Goal: Use online tool/utility: Utilize a website feature to perform a specific function

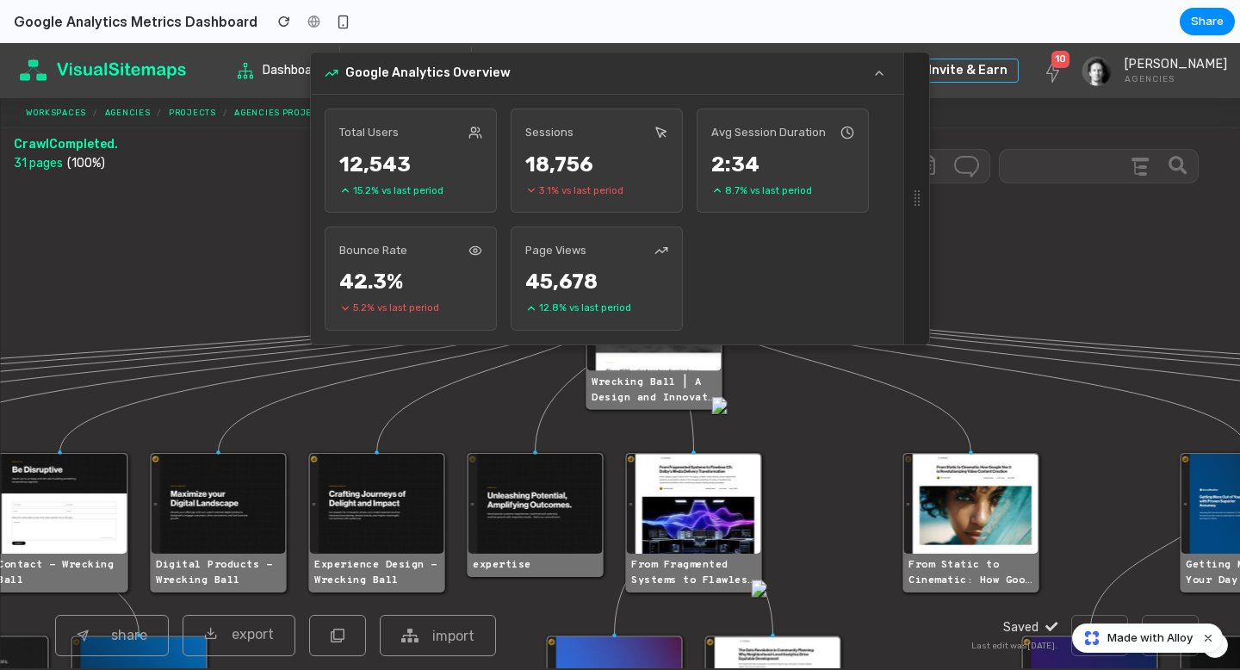
click at [407, 168] on div "12,543" at bounding box center [410, 164] width 143 height 31
click at [515, 482] on image at bounding box center [535, 504] width 134 height 100
click at [420, 510] on image at bounding box center [377, 504] width 134 height 100
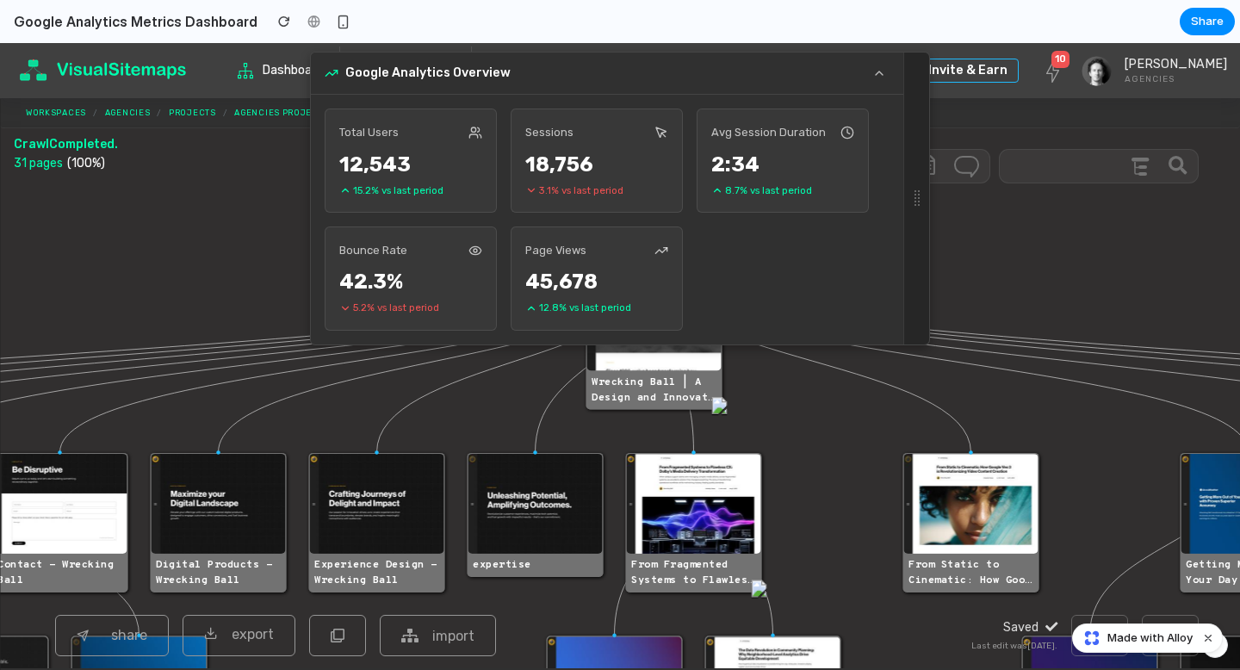
click at [206, 466] on image at bounding box center [219, 504] width 134 height 100
click at [282, 75] on span "Dashboard" at bounding box center [295, 70] width 67 height 31
click at [233, 66] on link "Dashboard" at bounding box center [283, 70] width 112 height 49
click at [248, 77] on icon at bounding box center [245, 70] width 15 height 15
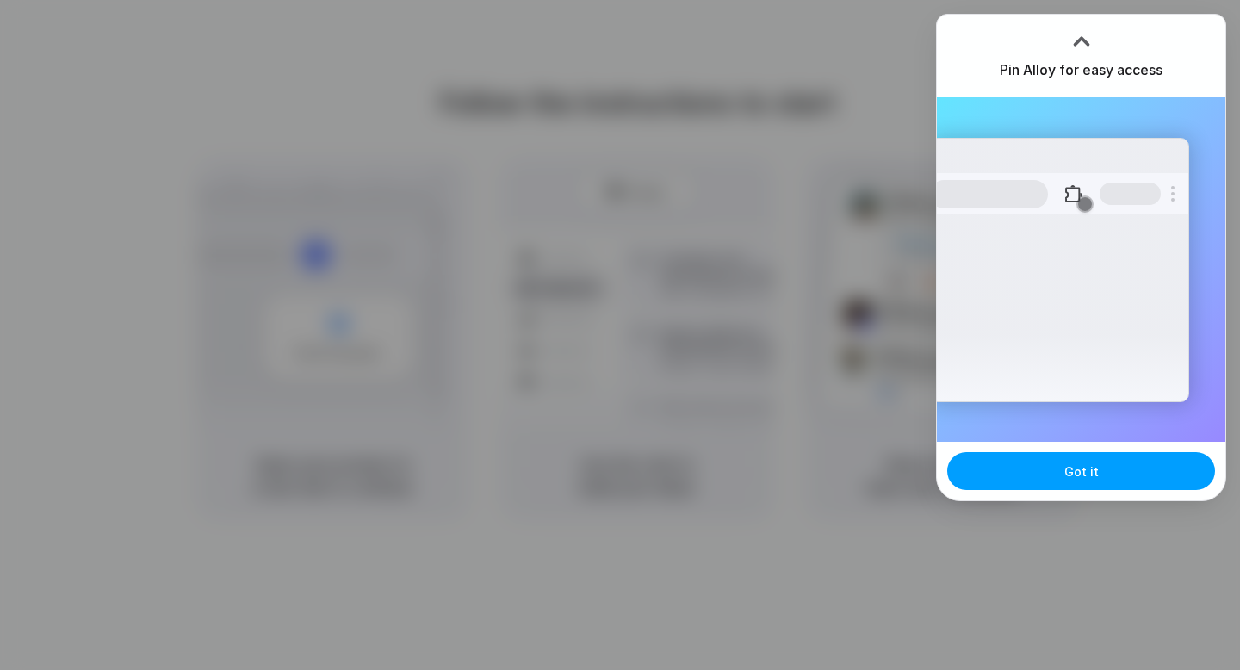
click at [1083, 476] on span "Got it" at bounding box center [1081, 471] width 34 height 18
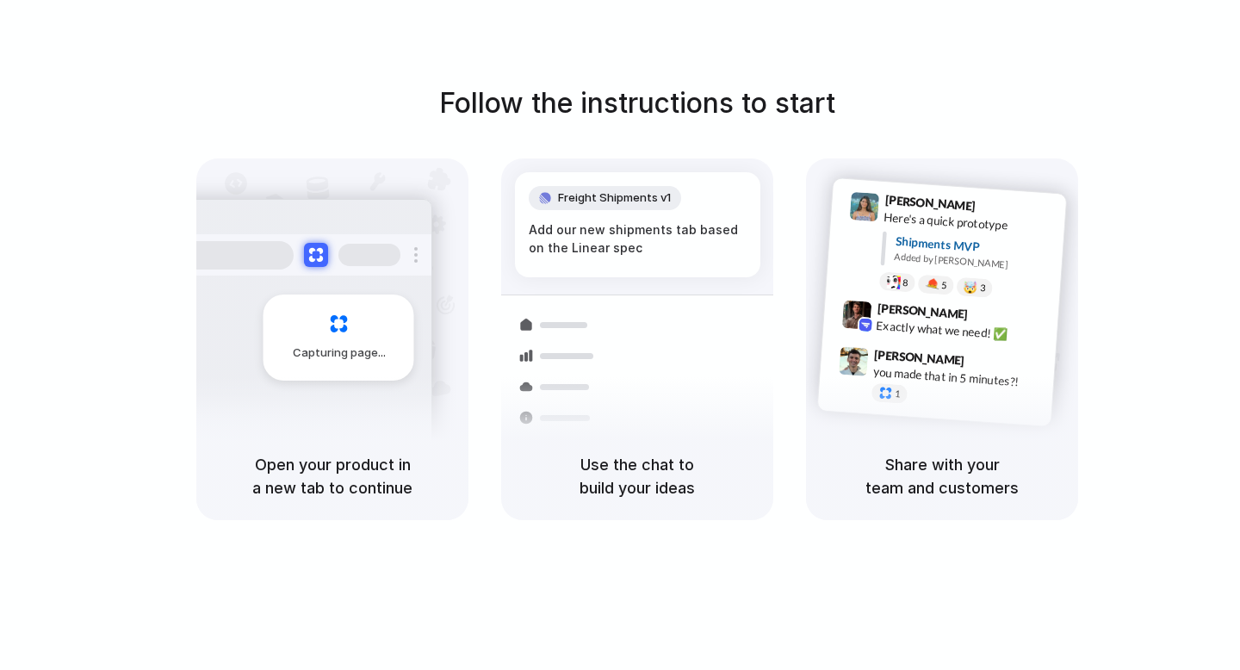
click at [1157, 108] on div "Follow the instructions to start Capturing page Open your product in a new tab …" at bounding box center [637, 301] width 1240 height 437
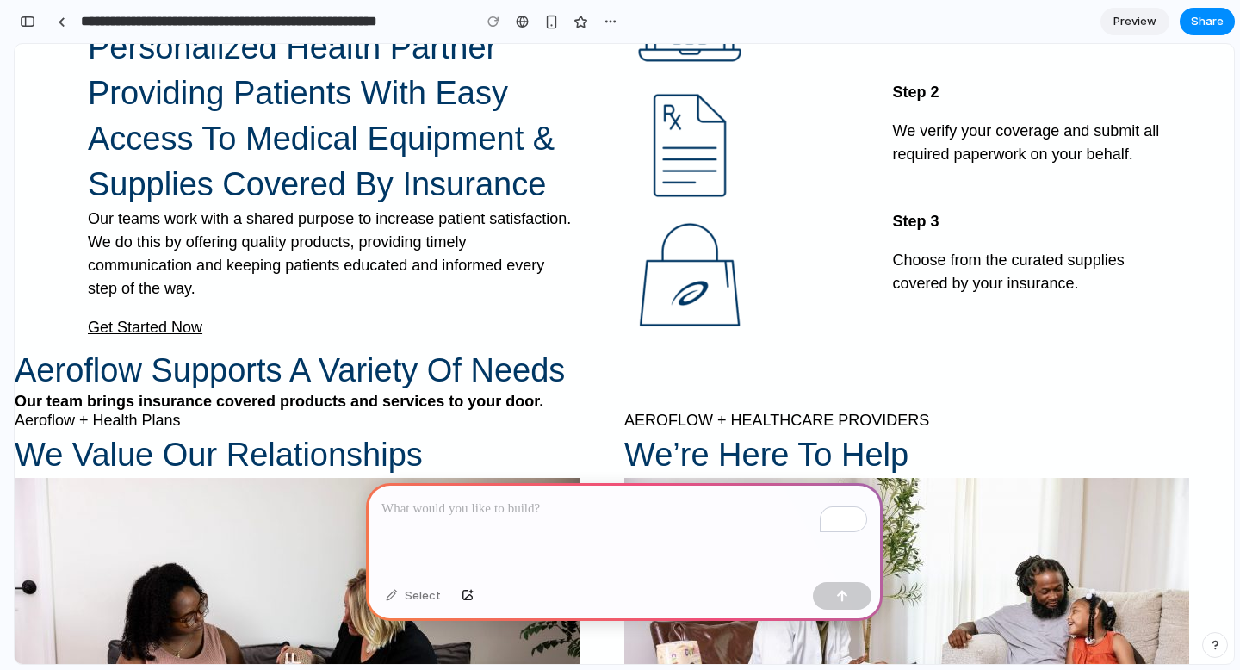
scroll to position [1178, 0]
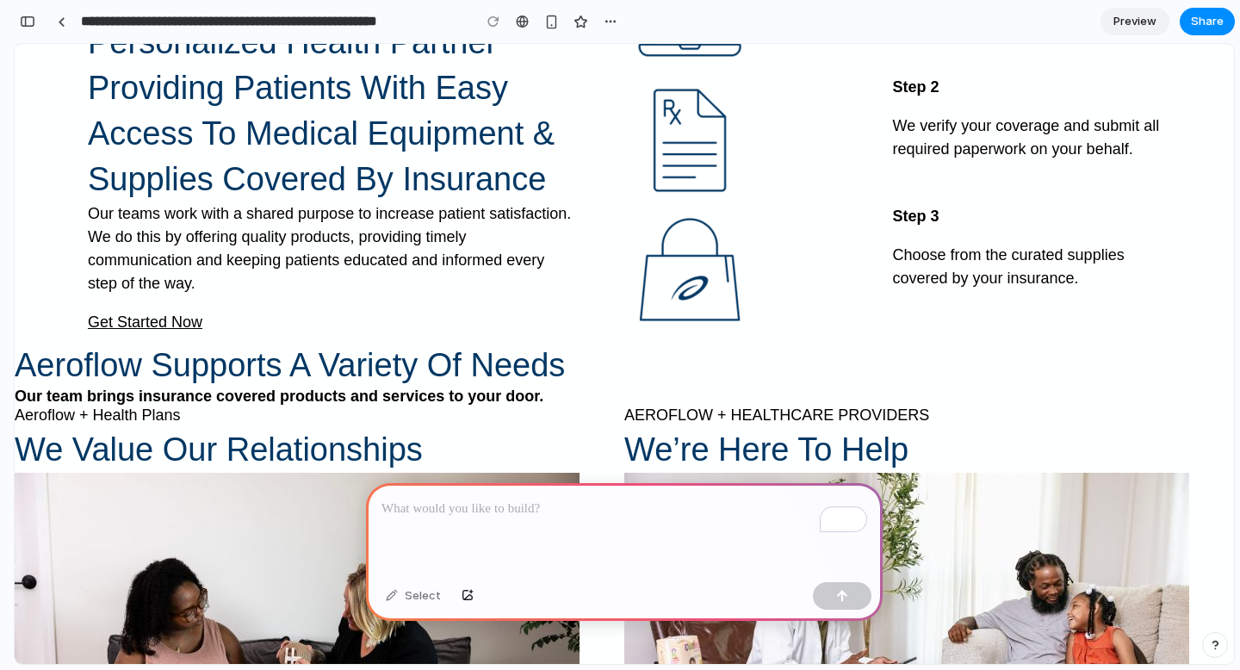
click at [577, 531] on div "To enrich screen reader interactions, please activate Accessibility in Grammarl…" at bounding box center [624, 529] width 516 height 92
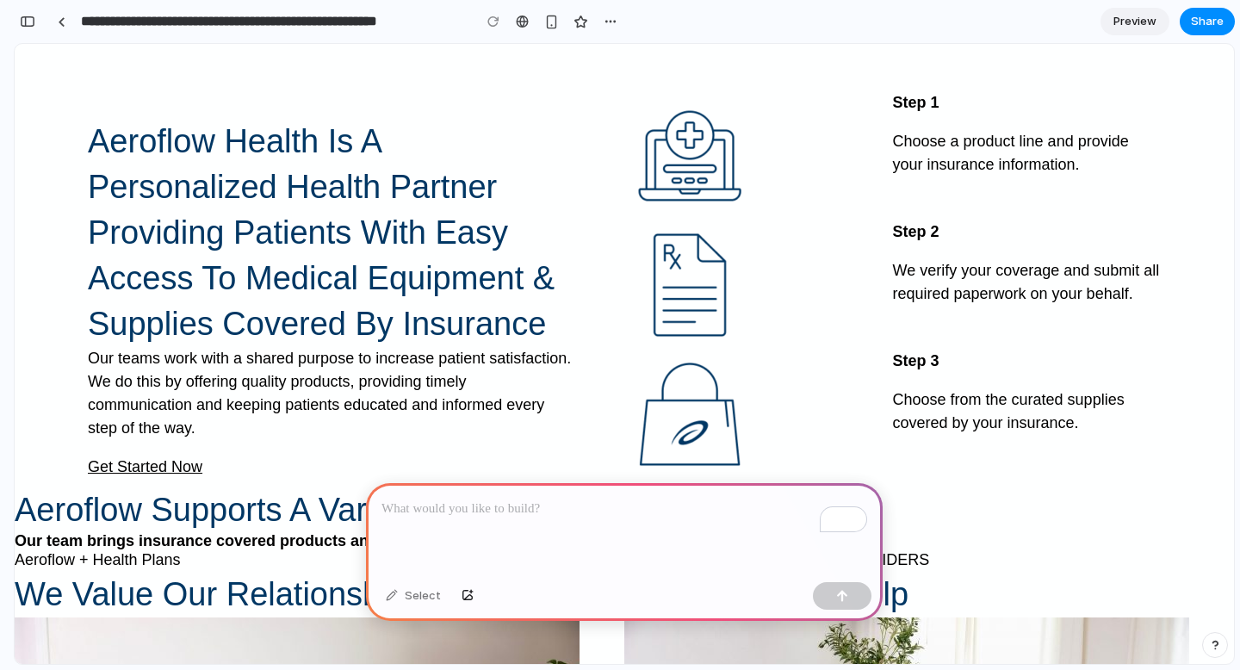
scroll to position [1035, 0]
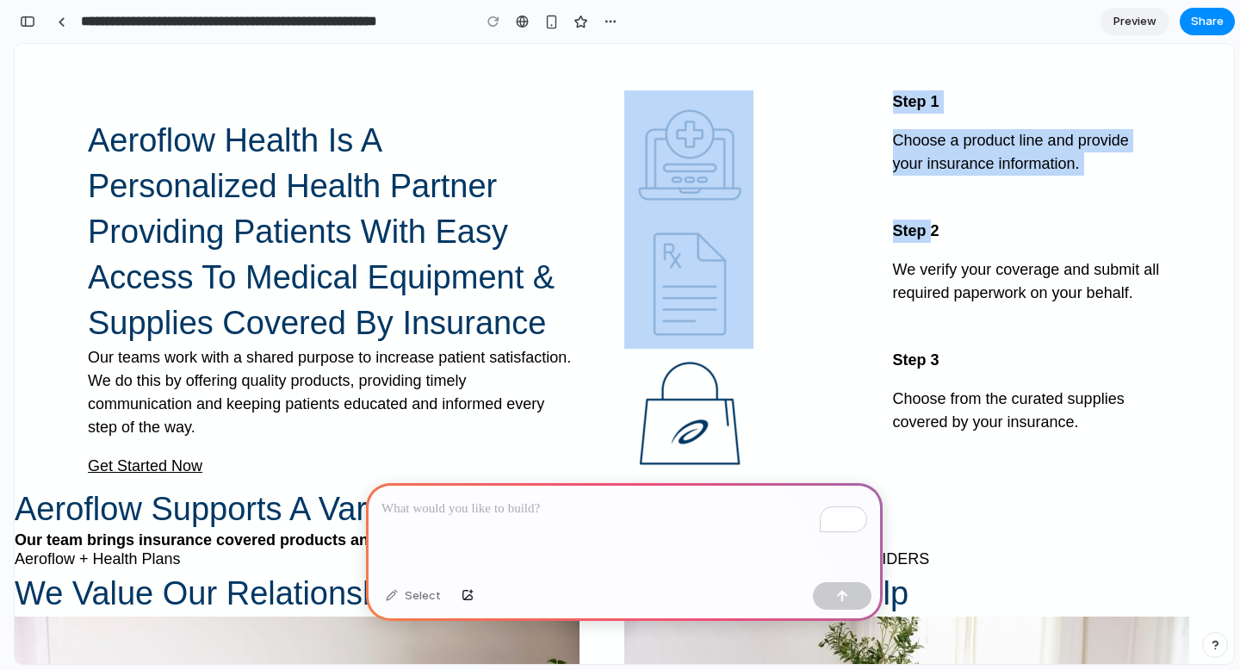
drag, startPoint x: 721, startPoint y: 112, endPoint x: 857, endPoint y: 266, distance: 205.5
click at [857, 266] on div "Step 1 Choose a product line and provide your insurance information. Step 2 We …" at bounding box center [892, 283] width 536 height 387
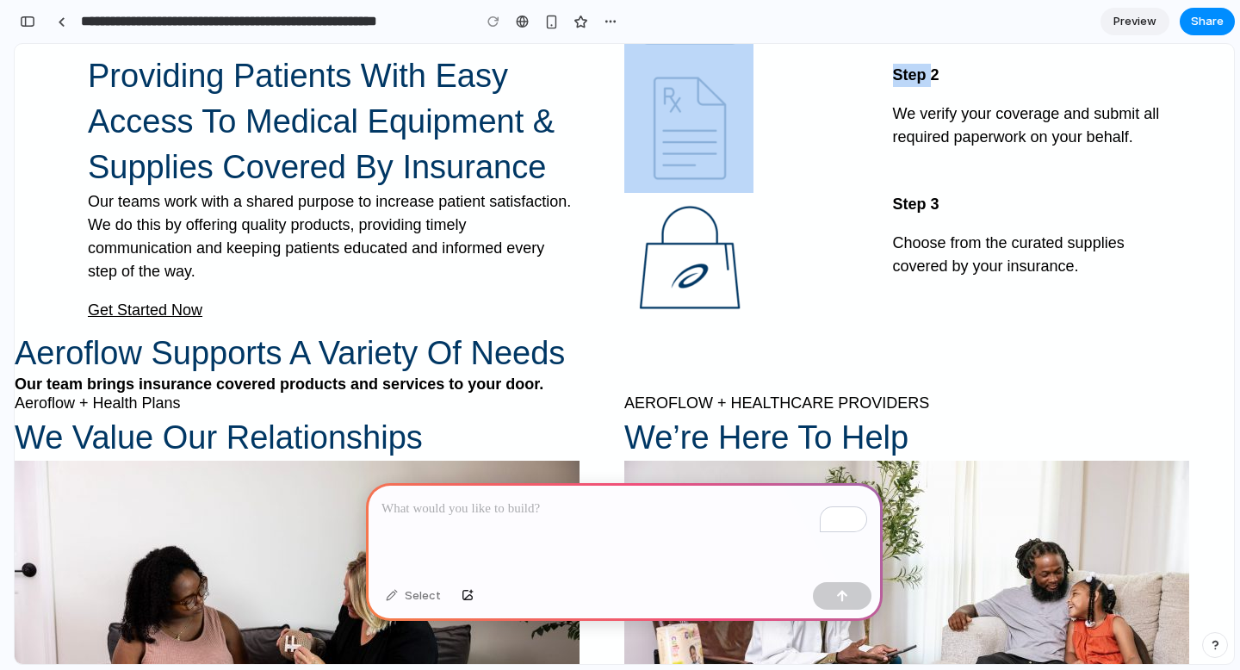
scroll to position [1297, 0]
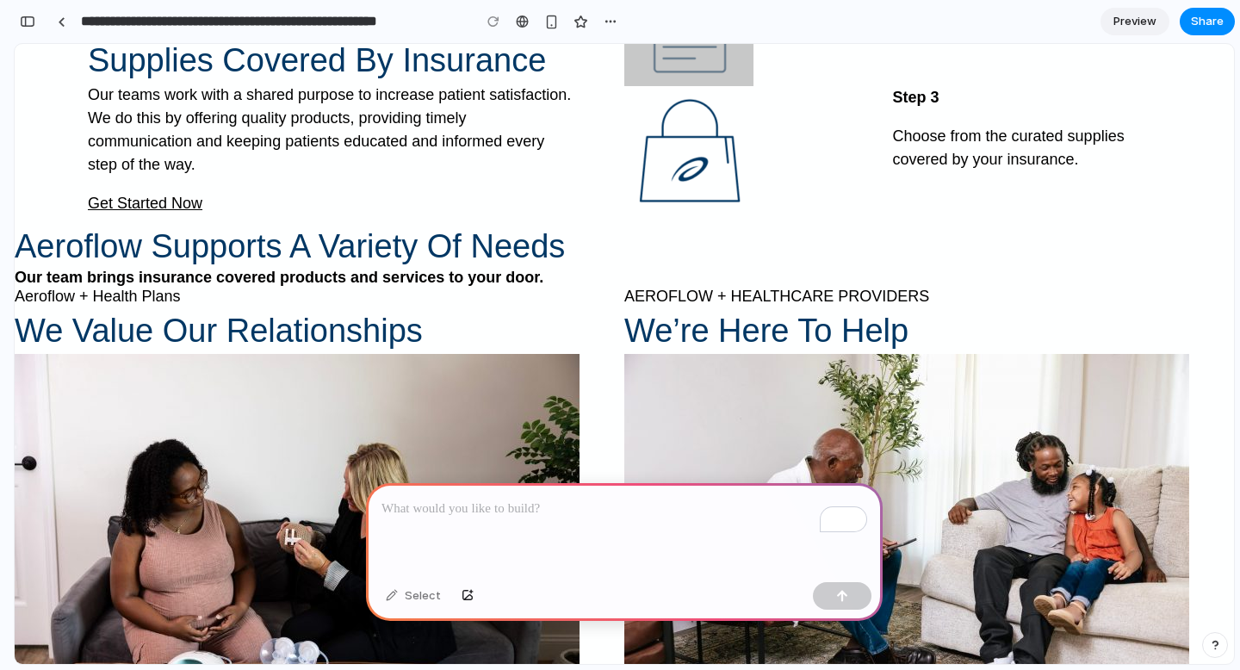
click at [586, 533] on div "To enrich screen reader interactions, please activate Accessibility in Grammarl…" at bounding box center [624, 529] width 516 height 92
click at [582, 534] on div "To enrich screen reader interactions, please activate Accessibility in Grammarl…" at bounding box center [624, 529] width 516 height 92
drag, startPoint x: 500, startPoint y: 553, endPoint x: 290, endPoint y: 439, distance: 239.2
click at [410, 600] on div "Select" at bounding box center [413, 596] width 72 height 28
click at [453, 524] on div "To enrich screen reader interactions, please activate Accessibility in Grammarl…" at bounding box center [624, 529] width 516 height 92
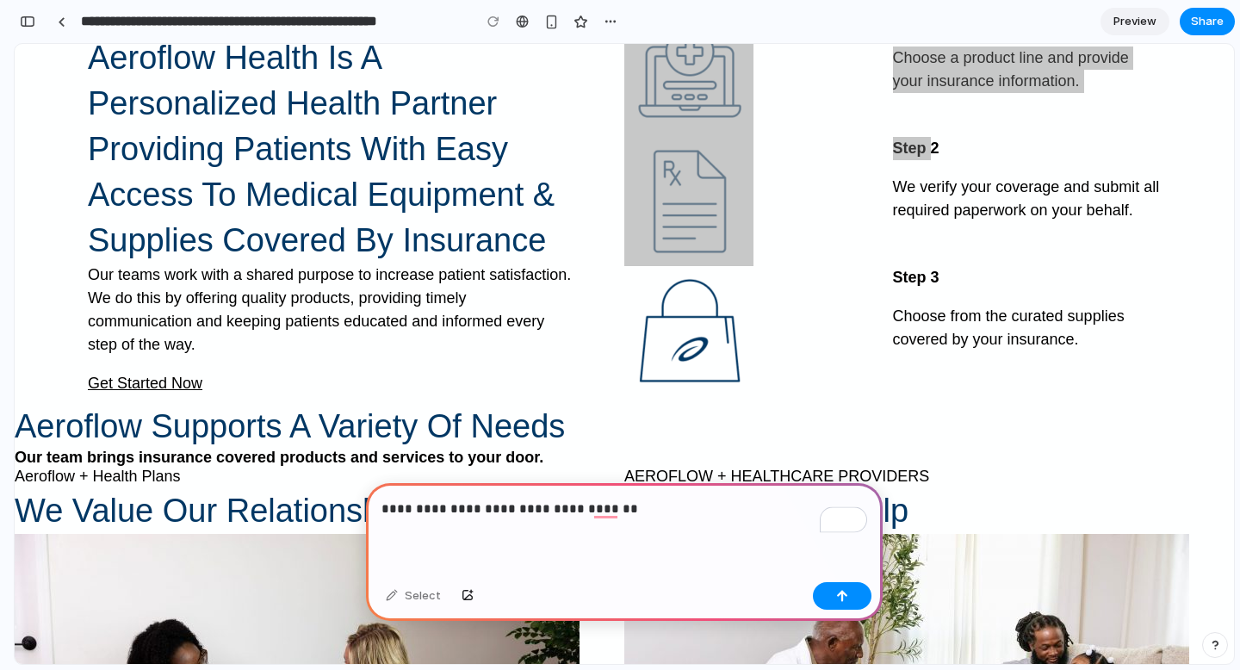
scroll to position [1128, 0]
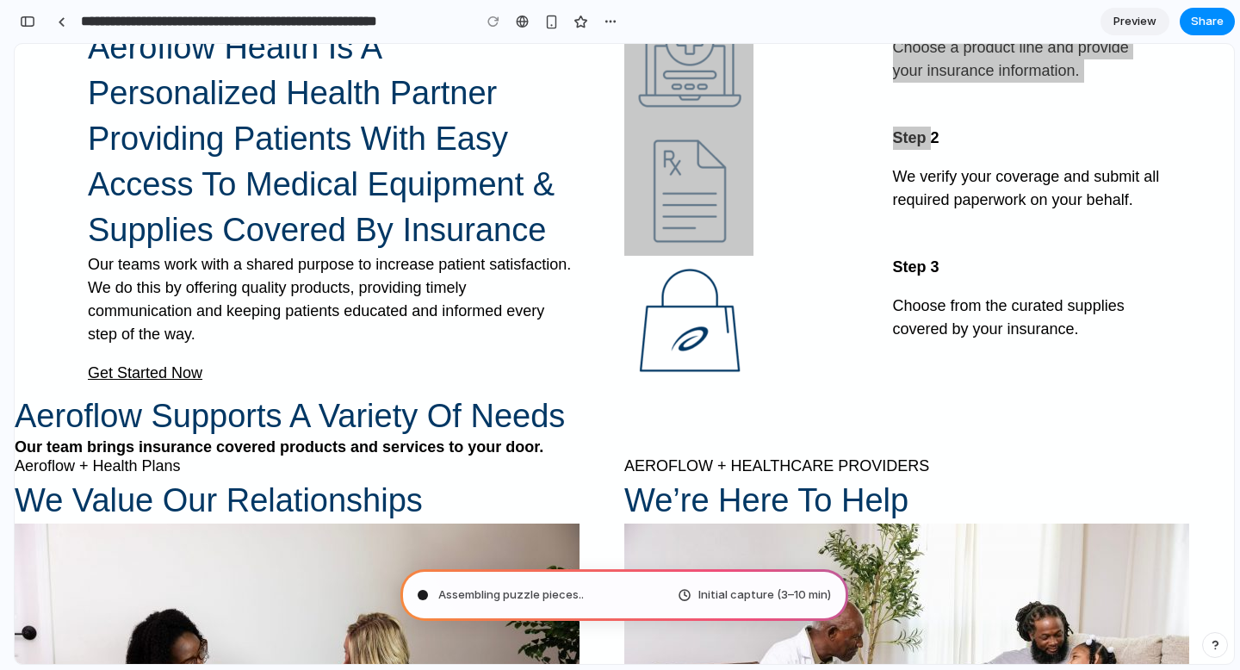
type input "**********"
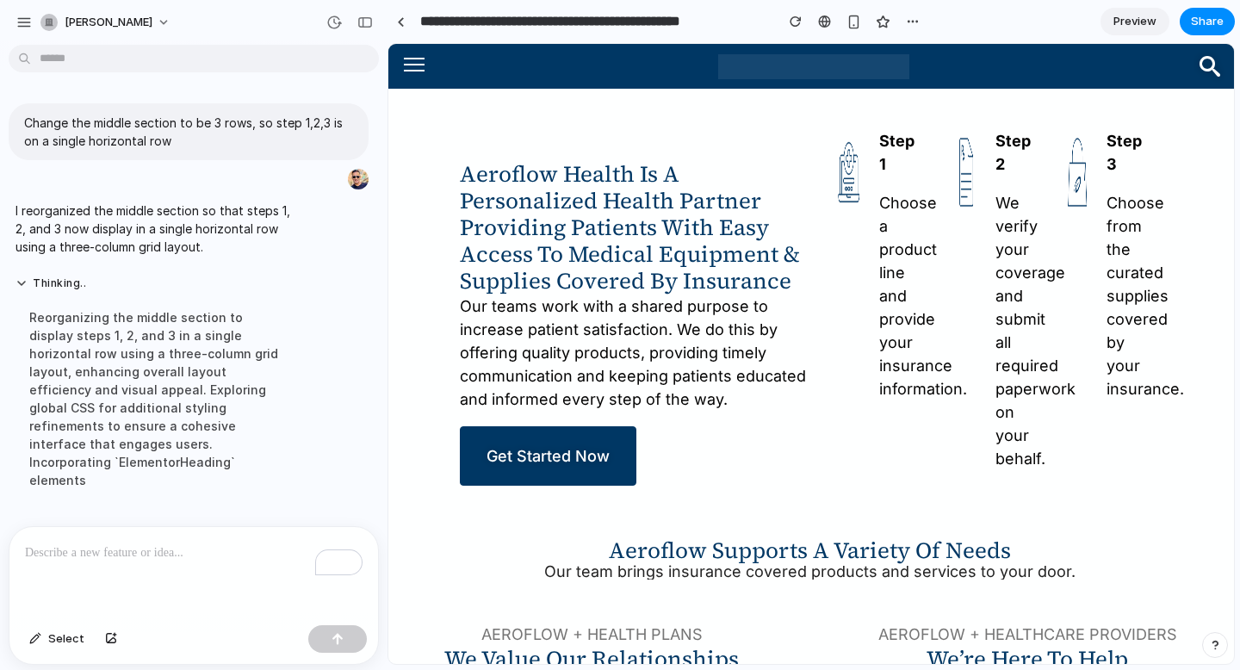
scroll to position [875, 2]
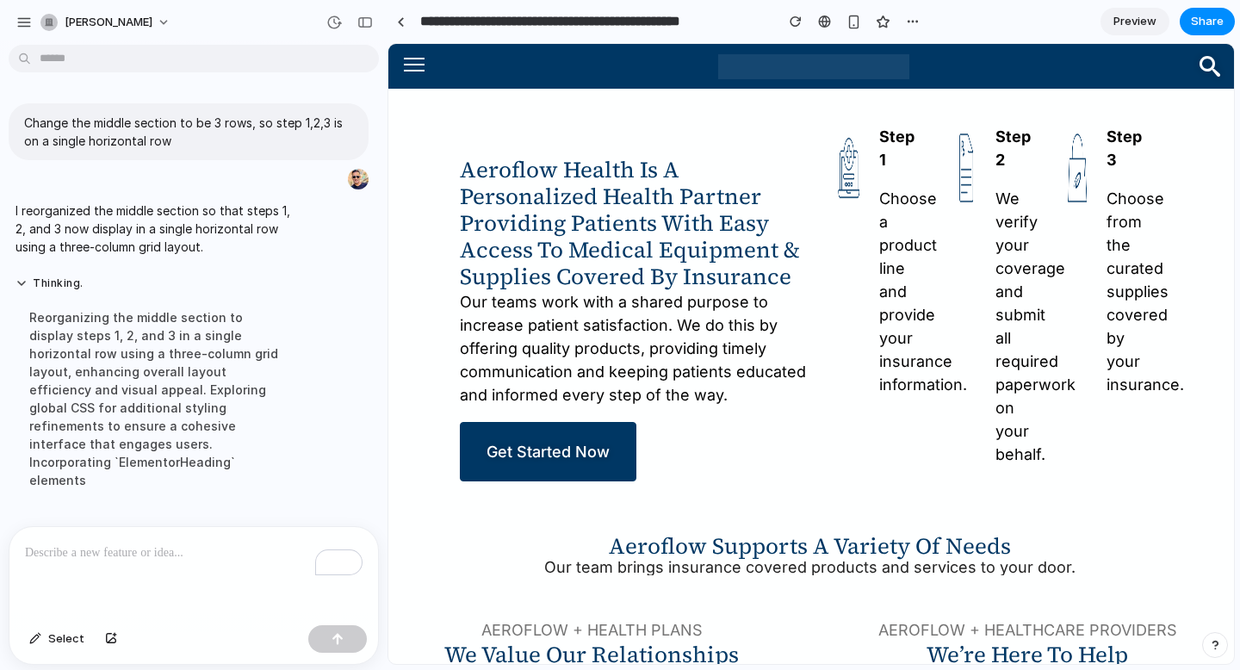
click at [134, 563] on div "To enrich screen reader interactions, please activate Accessibility in Grammarl…" at bounding box center [193, 572] width 368 height 91
drag, startPoint x: 171, startPoint y: 553, endPoint x: 0, endPoint y: 410, distance: 223.6
click at [0, 410] on div "**********" at bounding box center [193, 361] width 387 height 618
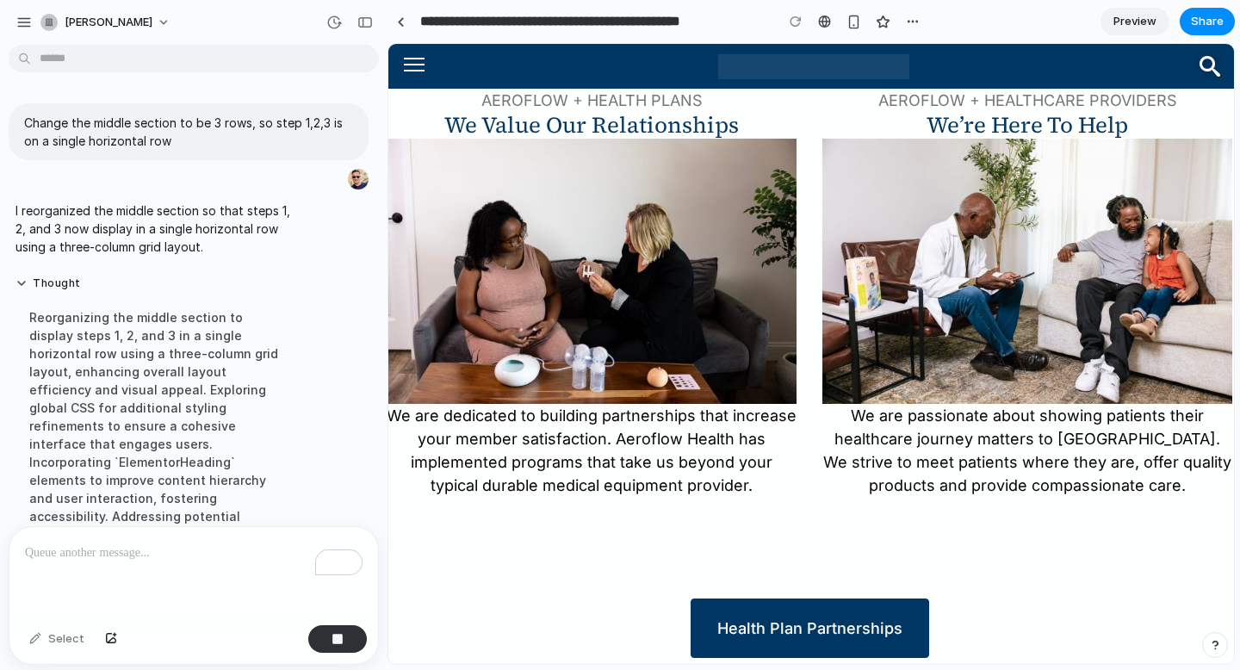
scroll to position [1405, 2]
click at [1129, 18] on span "Preview" at bounding box center [1134, 21] width 43 height 17
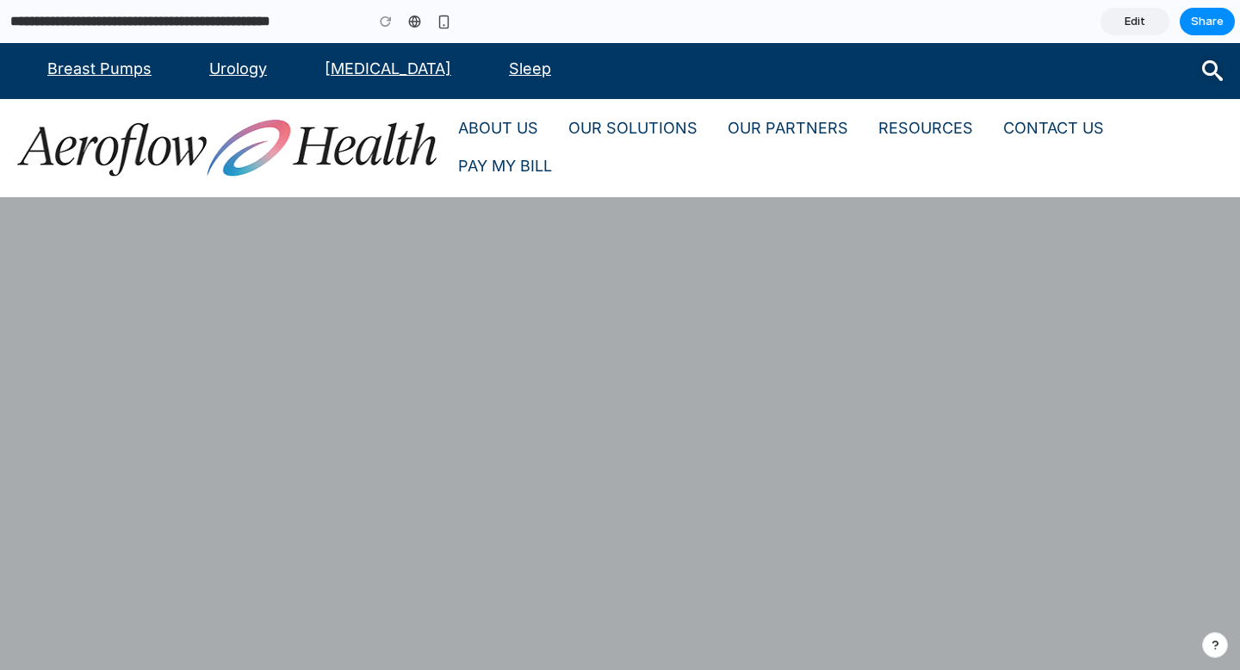
click at [635, 404] on div "SOLUTIONS WITHOUT BARRIERS At Aeroflow Health, our purpose is to positively imp…" at bounding box center [619, 613] width 1153 height 833
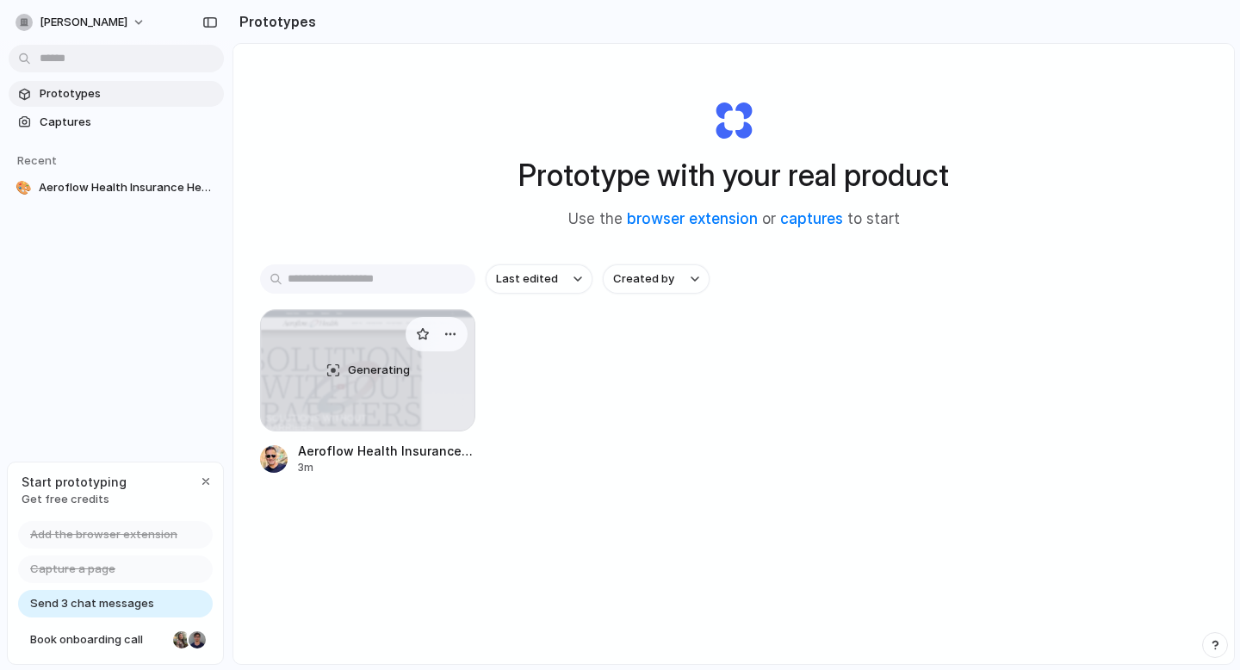
click at [436, 374] on div "Generating" at bounding box center [367, 370] width 213 height 121
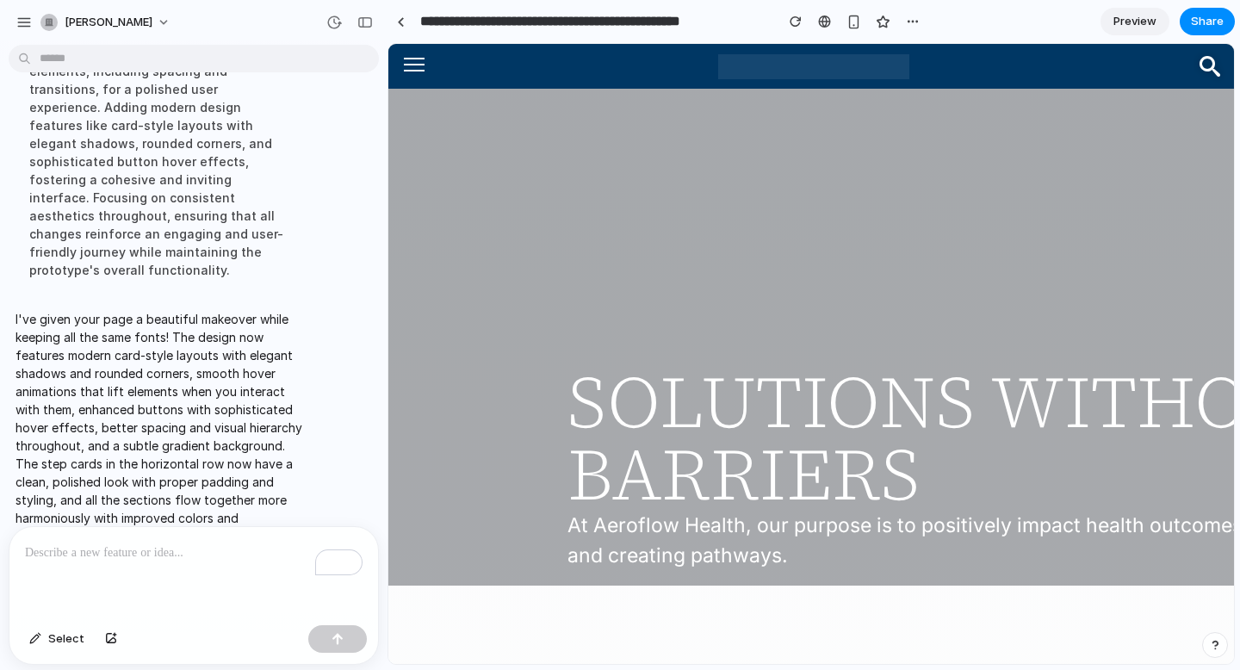
scroll to position [442, 0]
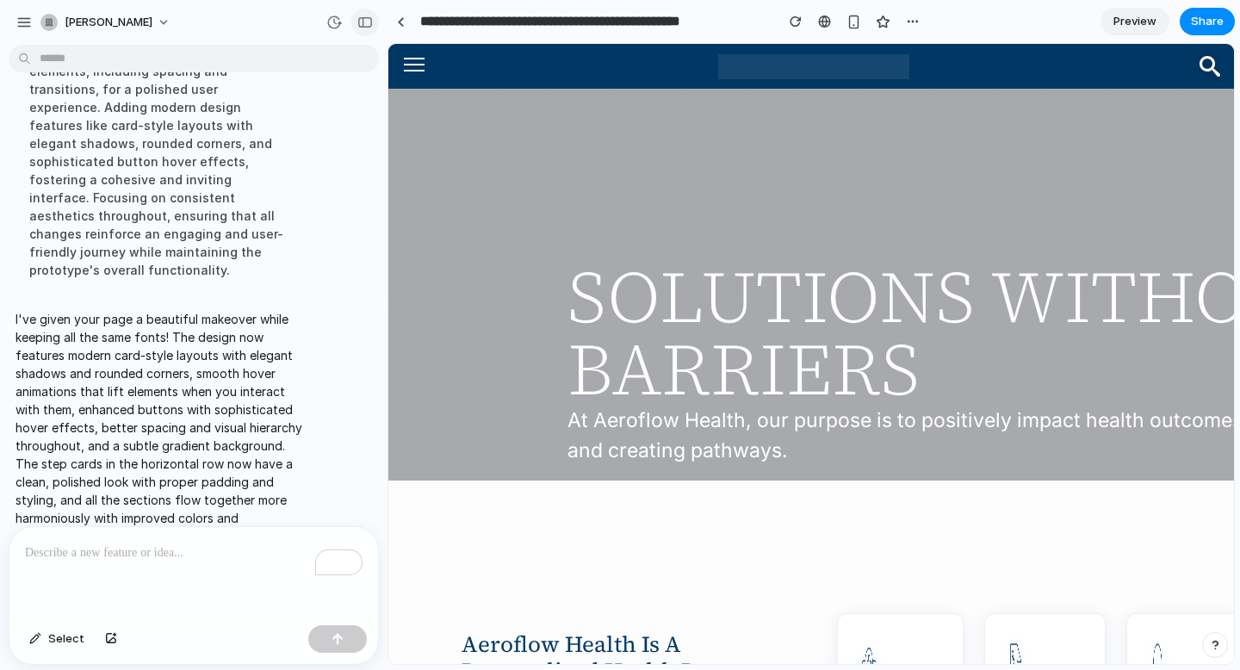
click at [368, 21] on div "button" at bounding box center [364, 22] width 15 height 12
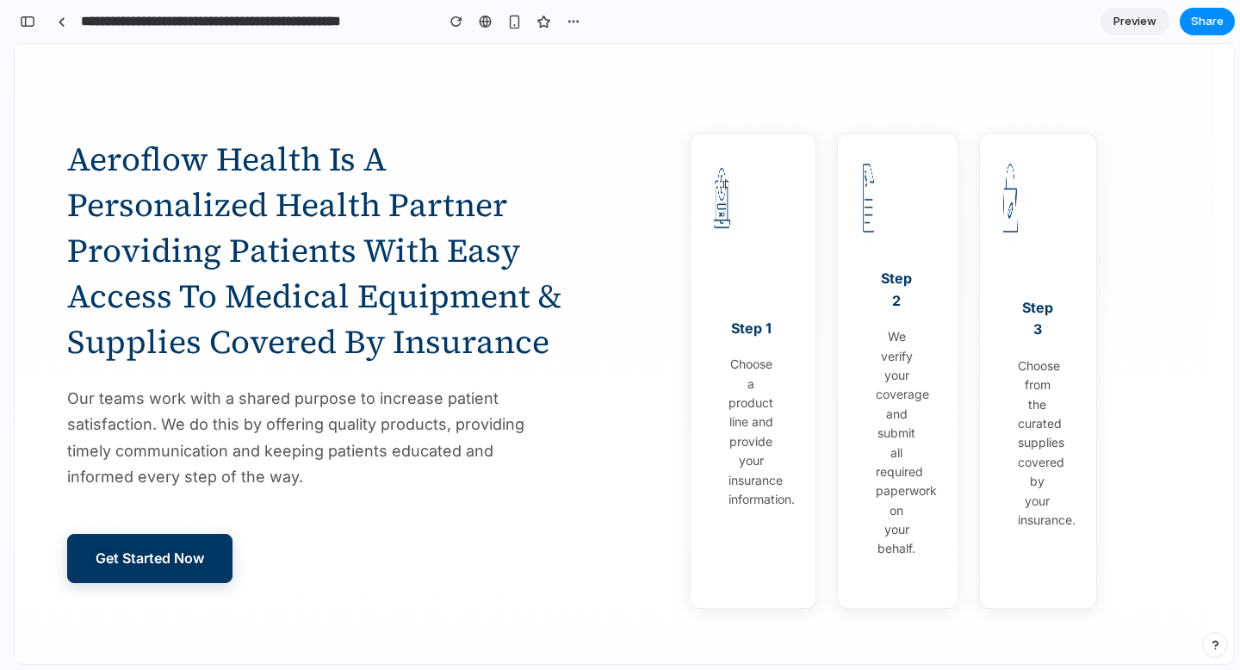
scroll to position [1085, 22]
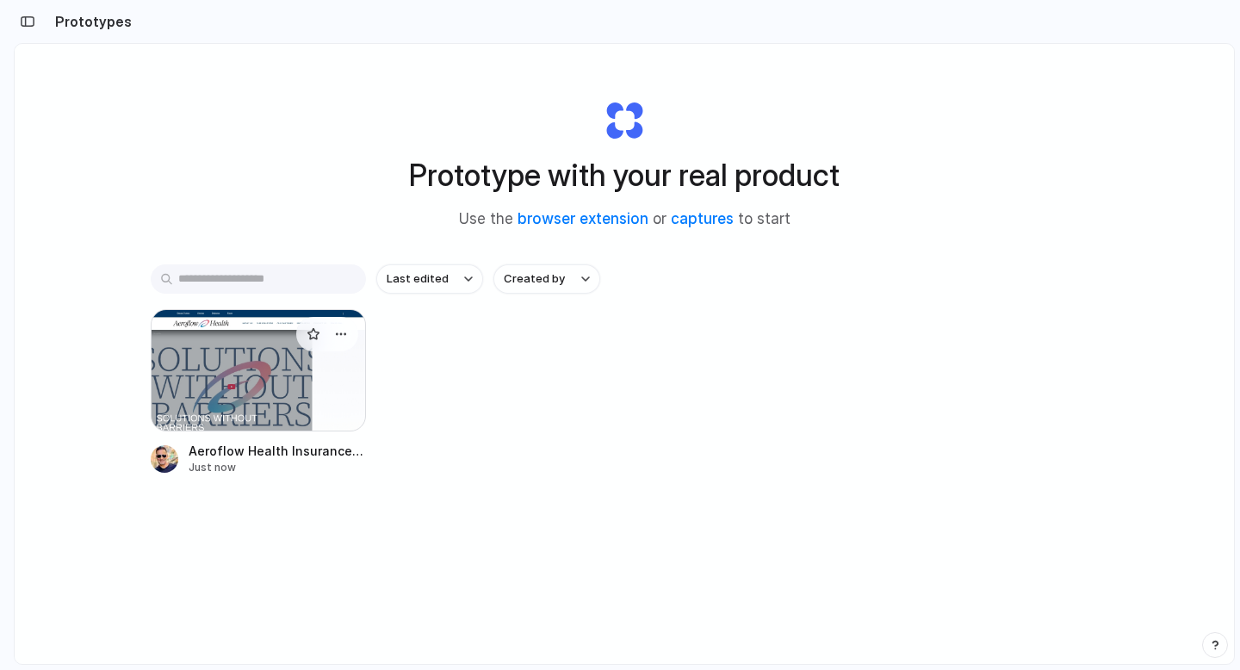
click at [259, 363] on div at bounding box center [258, 370] width 215 height 122
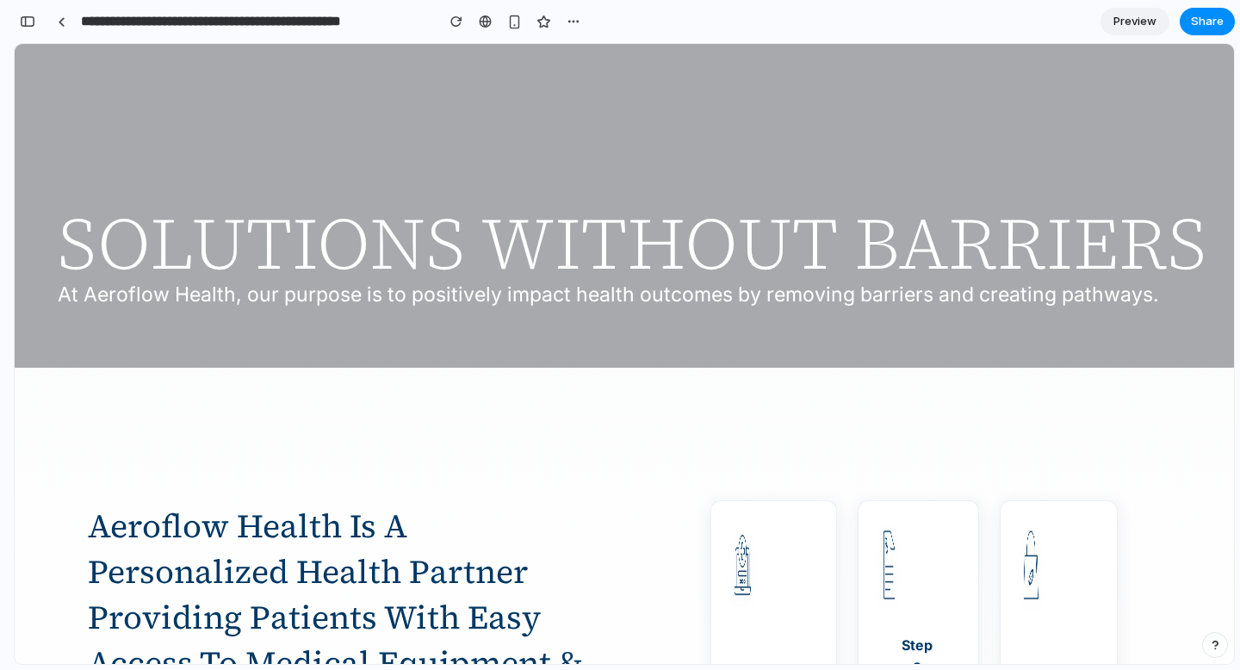
scroll to position [654, 0]
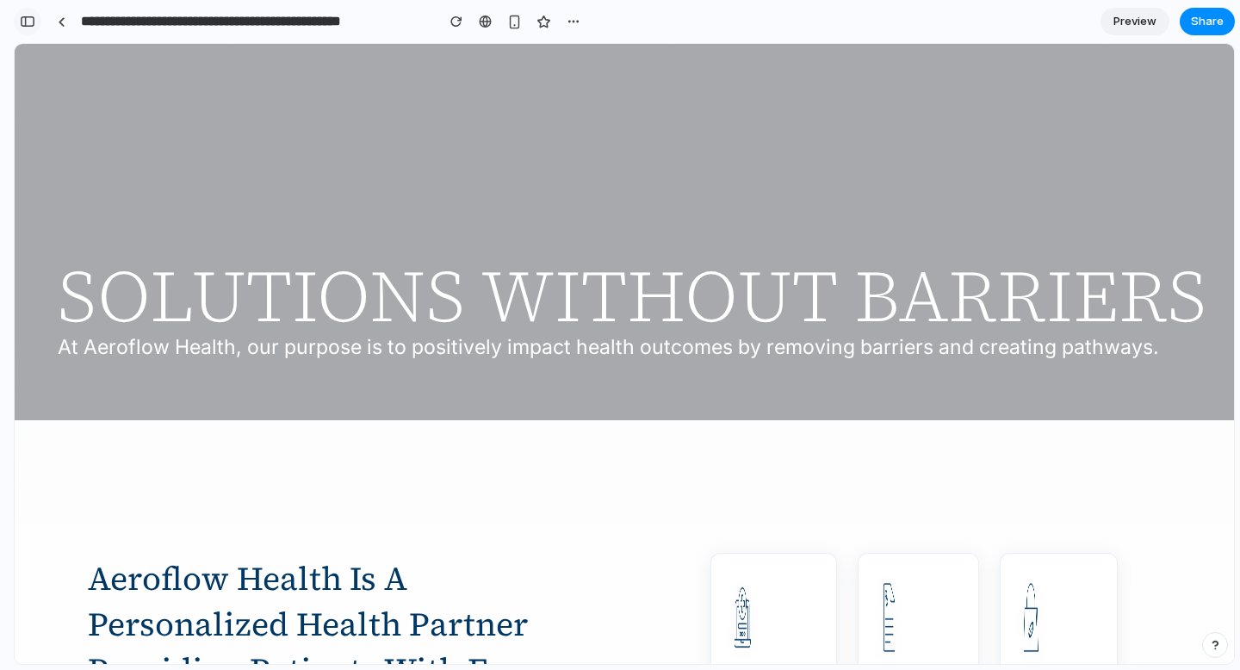
click at [28, 22] on div "button" at bounding box center [27, 21] width 15 height 12
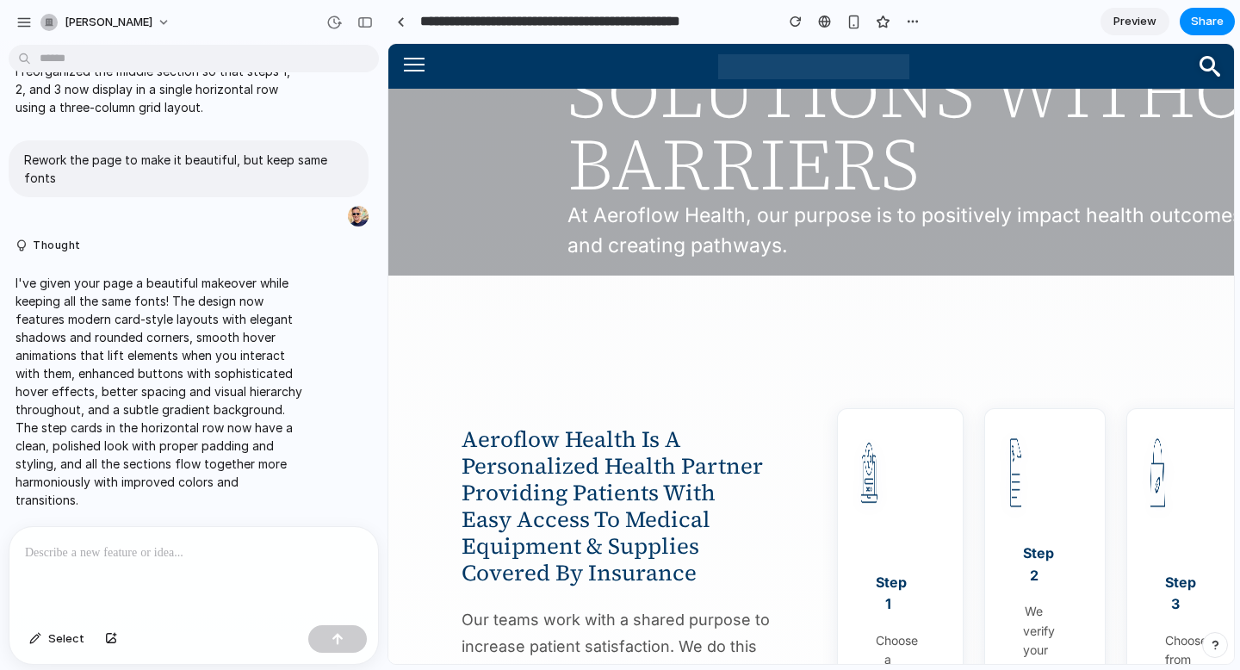
scroll to position [0, 0]
click at [250, 531] on div at bounding box center [193, 572] width 368 height 91
click at [213, 552] on p "To enrich screen reader interactions, please activate Accessibility in Grammarl…" at bounding box center [193, 552] width 337 height 21
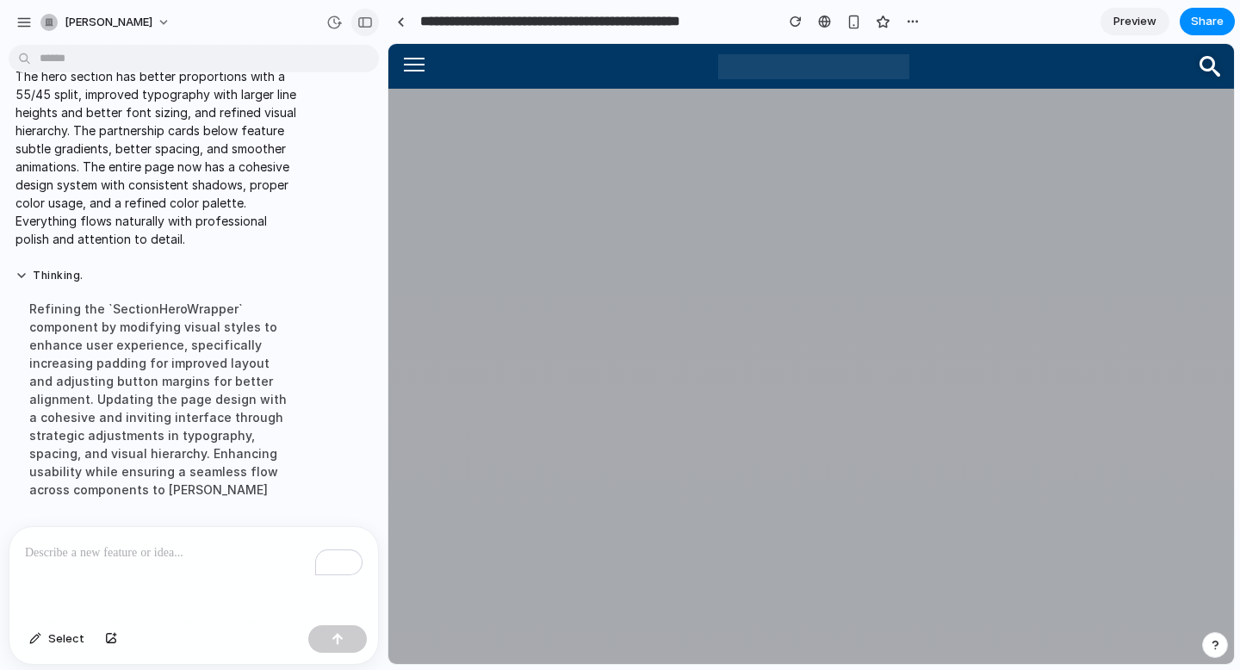
click at [366, 28] on div "button" at bounding box center [364, 22] width 15 height 12
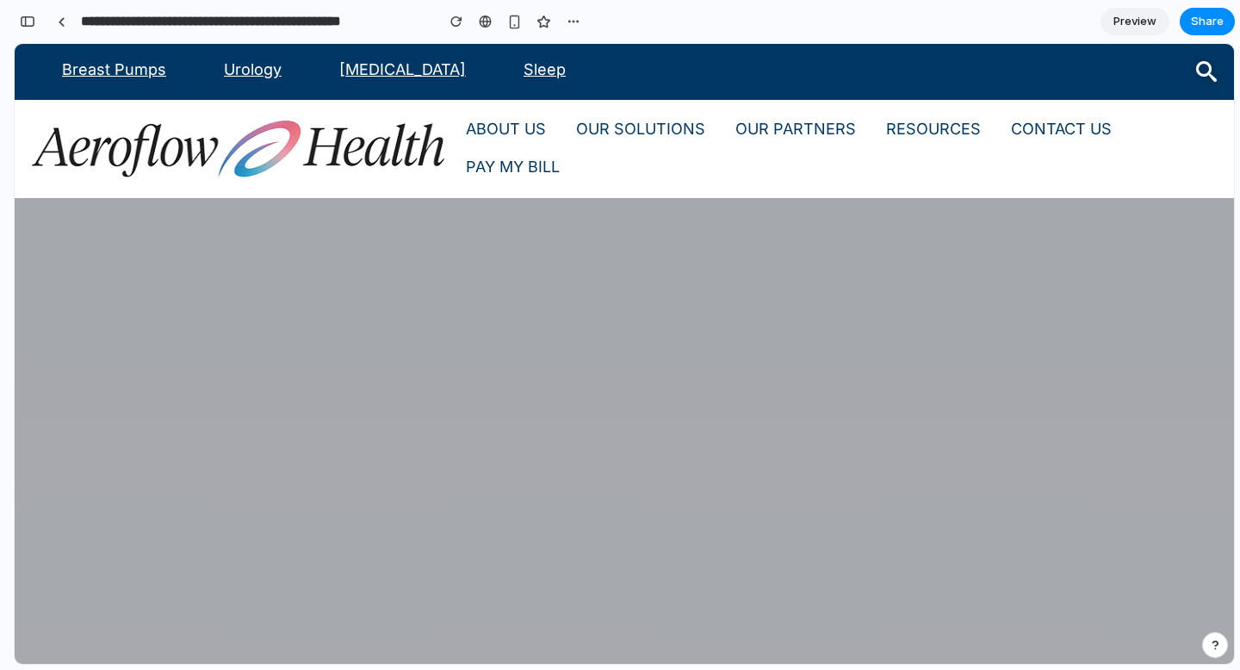
click at [1131, 17] on span "Preview" at bounding box center [1134, 21] width 43 height 17
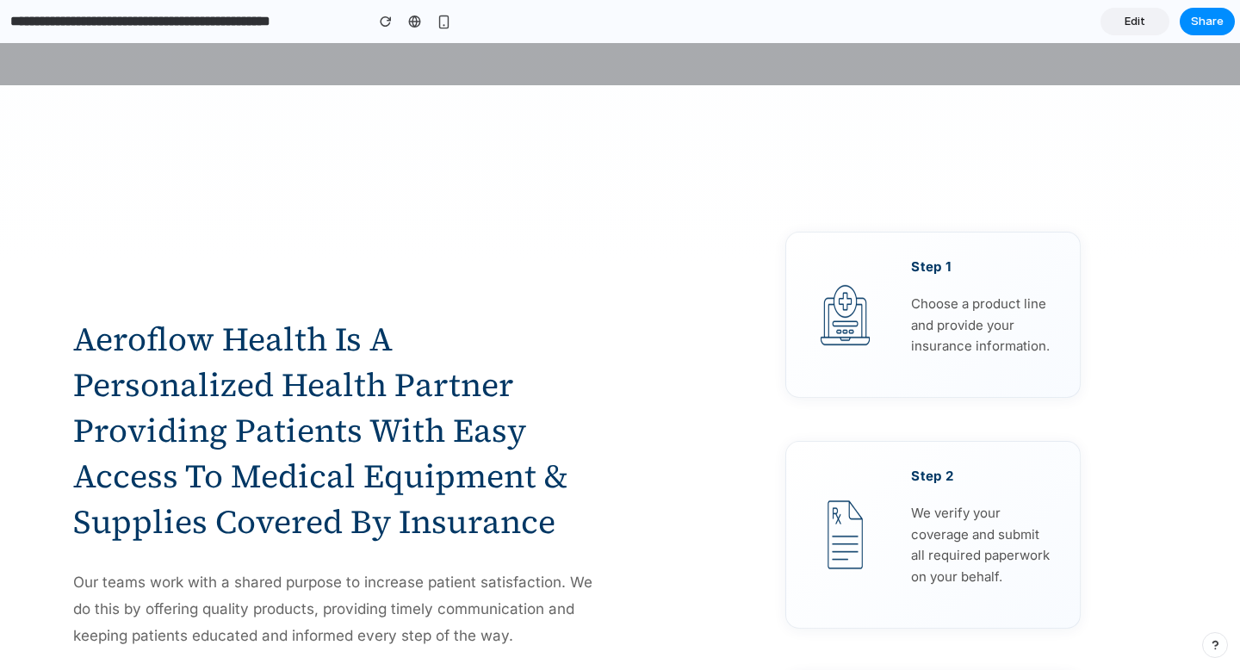
scroll to position [1050, 0]
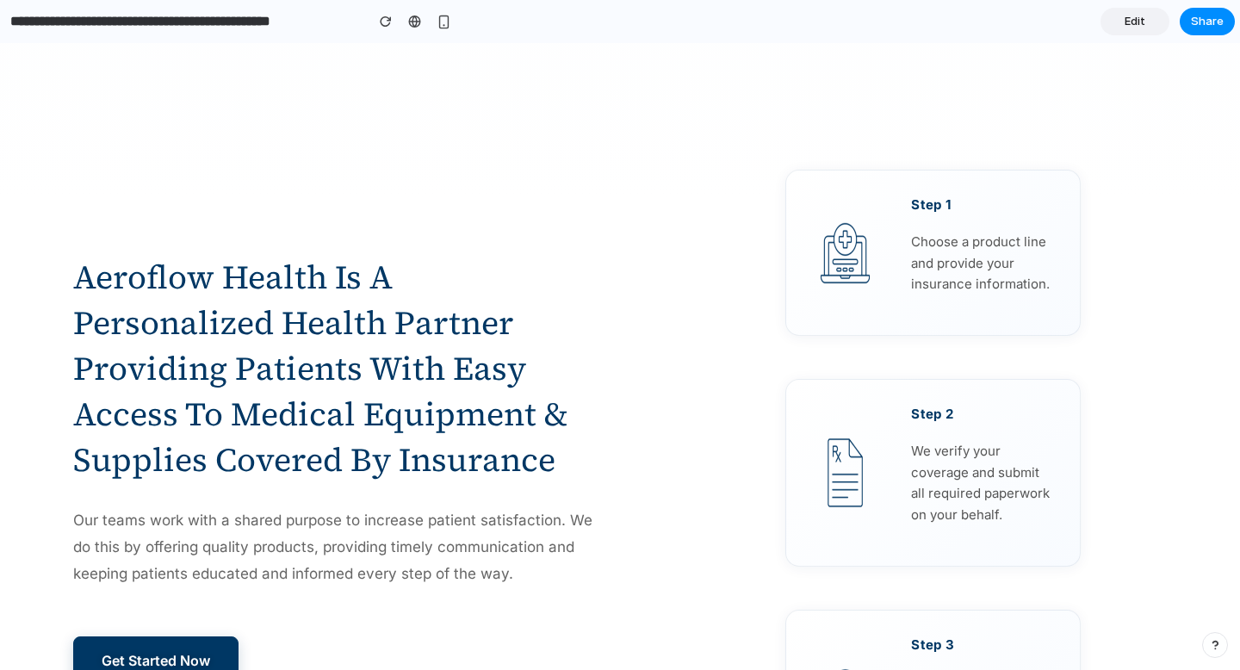
click at [715, 492] on div "Step 1 Choose a product line and provide your insurance information. Step 2 We …" at bounding box center [932, 470] width 467 height 653
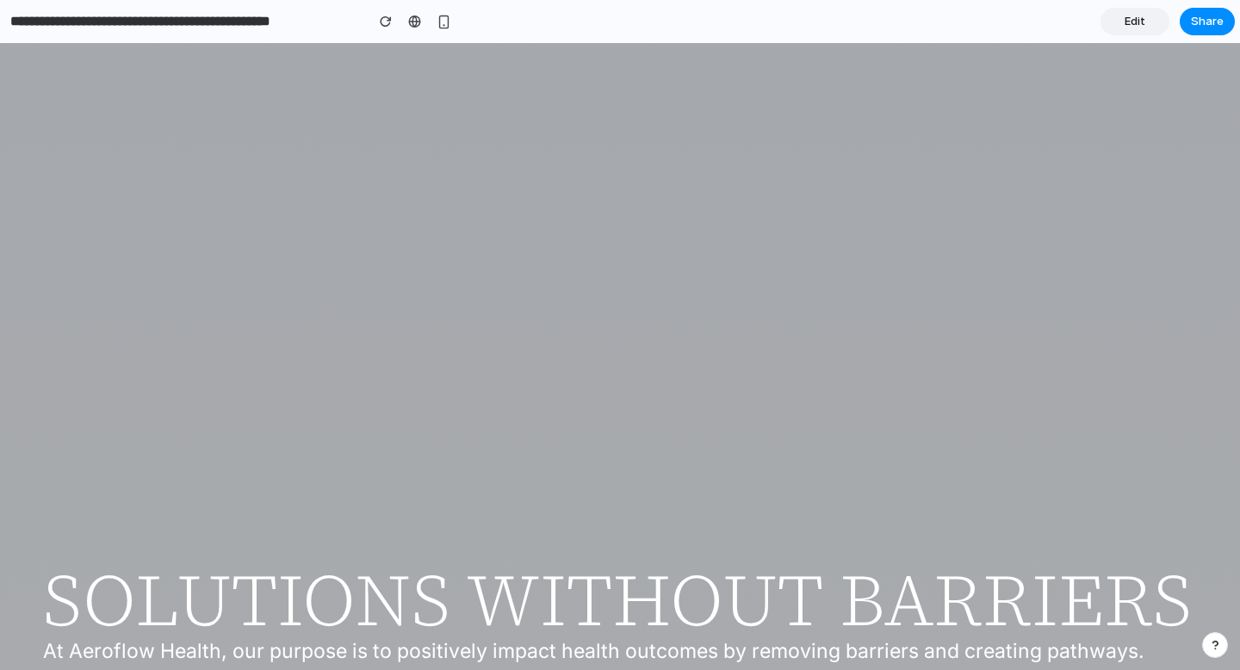
scroll to position [0, 0]
